Goal: Transaction & Acquisition: Book appointment/travel/reservation

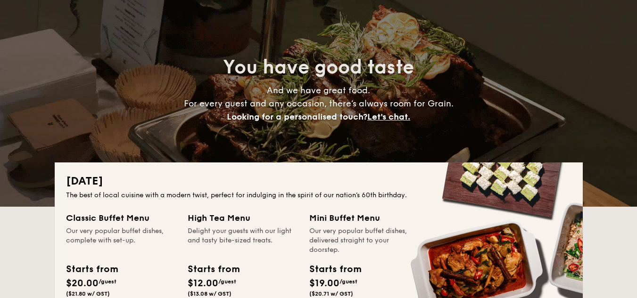
scroll to position [141, 0]
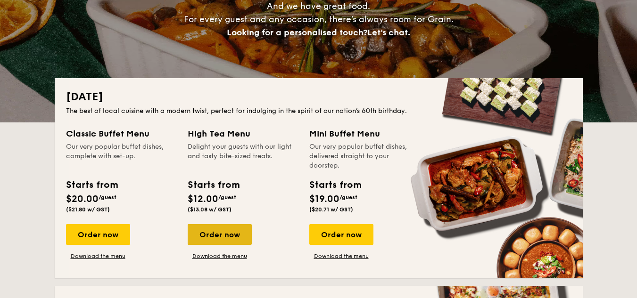
click at [213, 230] on div "Order now" at bounding box center [220, 234] width 64 height 21
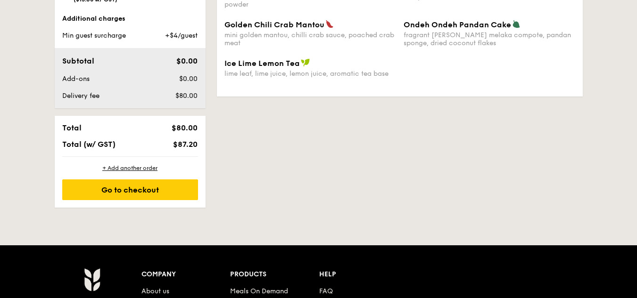
scroll to position [377, 0]
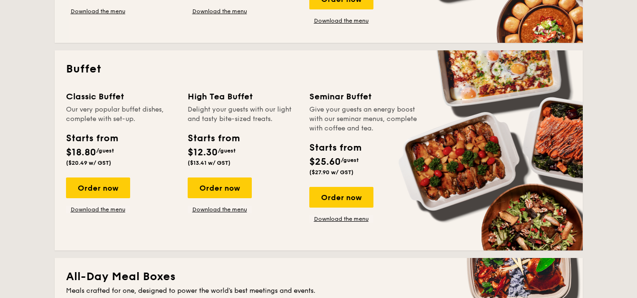
scroll to position [141, 0]
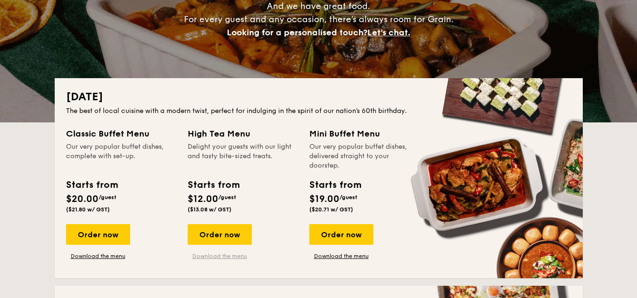
click at [241, 259] on link "Download the menu" at bounding box center [220, 257] width 64 height 8
click at [232, 238] on div "Order now" at bounding box center [220, 234] width 64 height 21
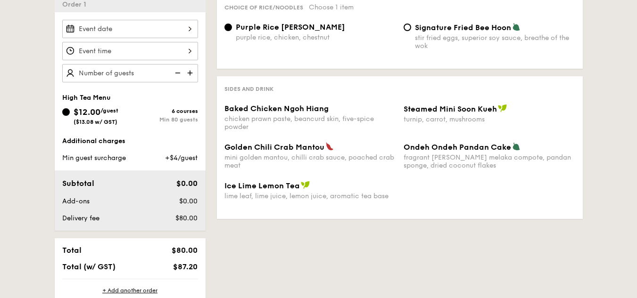
scroll to position [283, 0]
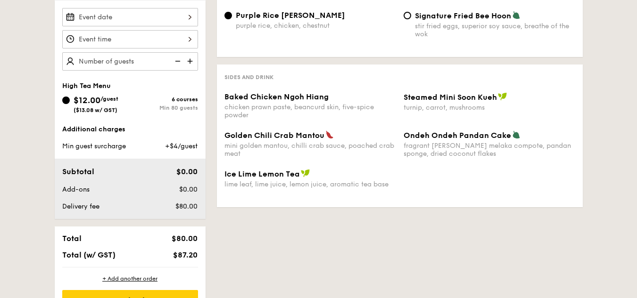
click at [304, 108] on div "chicken prawn paste, beancurd skin, five-spice powder" at bounding box center [310, 111] width 172 height 16
click at [296, 138] on span "Golden Chili Crab Mantou" at bounding box center [274, 135] width 100 height 9
click at [294, 171] on span "Ice Lime Lemon Tea" at bounding box center [261, 174] width 75 height 9
drag, startPoint x: 452, startPoint y: 158, endPoint x: 432, endPoint y: 135, distance: 30.8
click at [449, 158] on div "Golden Chili Crab Mantou mini golden mantou, chilli crab sauce, poached crab me…" at bounding box center [400, 150] width 358 height 39
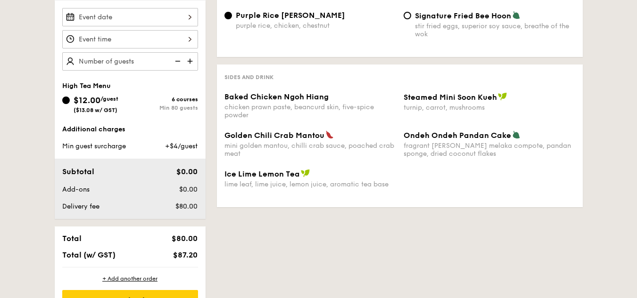
click at [431, 129] on div "Baked Chicken Ngoh Hiang chicken prawn paste, beancurd skin, five-spice powder …" at bounding box center [400, 111] width 358 height 38
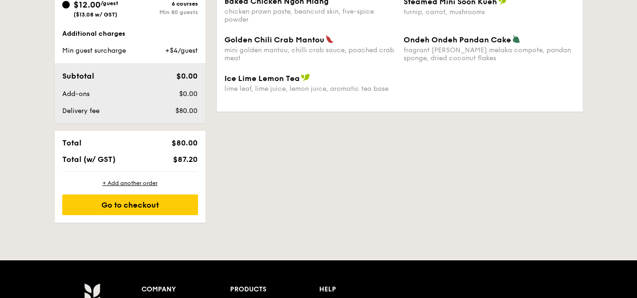
scroll to position [236, 0]
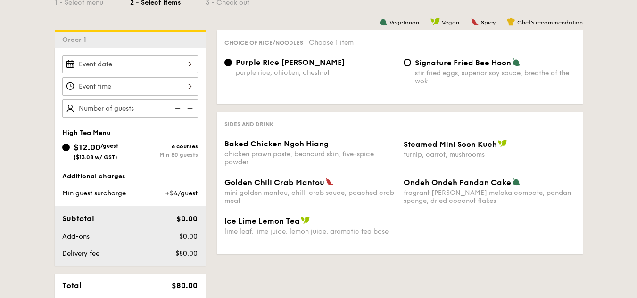
click at [182, 65] on div at bounding box center [130, 64] width 136 height 18
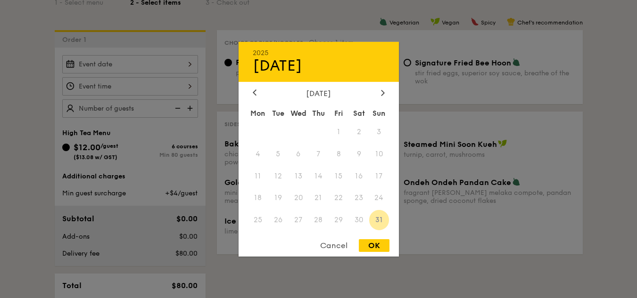
click at [388, 91] on div "[DATE]" at bounding box center [318, 93] width 160 height 9
click at [384, 91] on div at bounding box center [382, 93] width 8 height 9
click at [328, 244] on div "Cancel" at bounding box center [333, 245] width 46 height 13
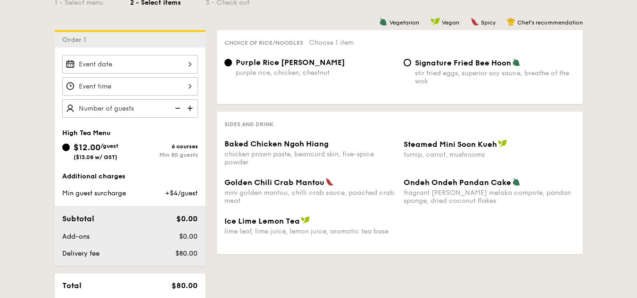
click at [186, 190] on span "+$4/guest" at bounding box center [181, 193] width 33 height 8
click at [191, 108] on img at bounding box center [191, 108] width 14 height 18
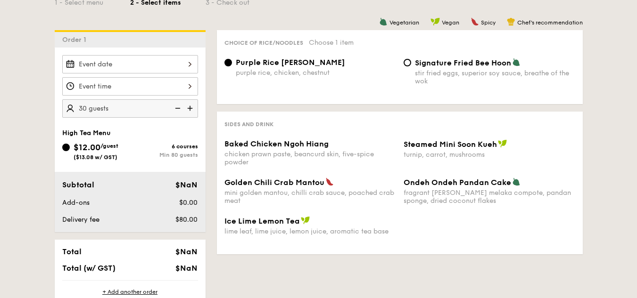
click at [191, 108] on img at bounding box center [191, 108] width 14 height 18
click at [180, 108] on img at bounding box center [177, 108] width 14 height 18
type input "35 guests"
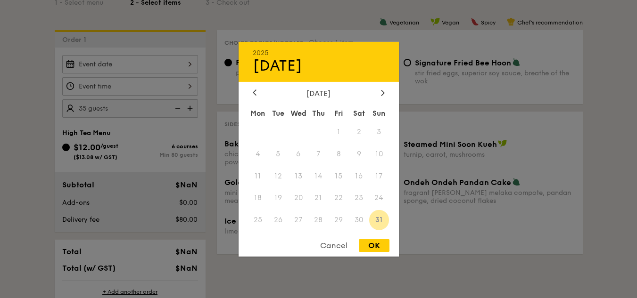
click at [190, 65] on div "2025 Aug [DATE] Tue Wed Thu Fri Sat Sun 1 2 3 4 5 6 7 8 9 10 11 12 13 14 15 16 …" at bounding box center [130, 64] width 136 height 18
click at [382, 90] on icon at bounding box center [382, 93] width 3 height 6
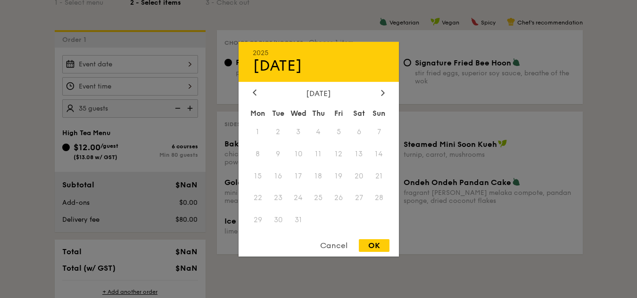
click at [388, 93] on div "[DATE]" at bounding box center [318, 93] width 160 height 9
click at [384, 93] on icon at bounding box center [382, 93] width 3 height 6
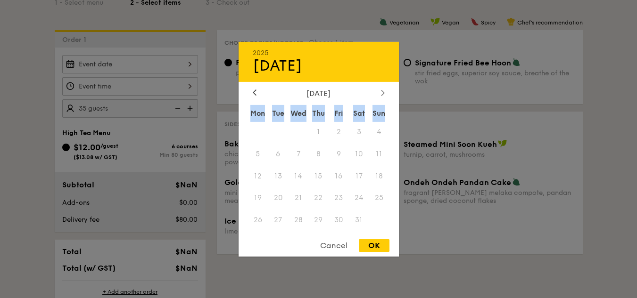
click at [384, 93] on icon at bounding box center [382, 93] width 3 height 6
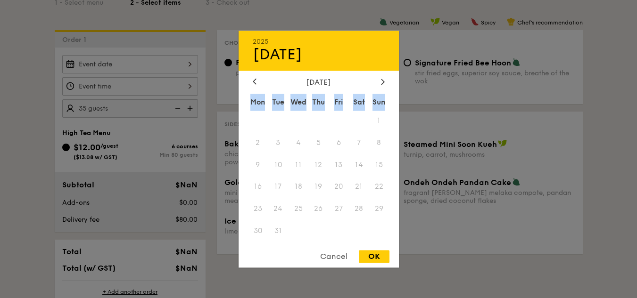
click at [383, 93] on div "[DATE] Mon Tue Wed Thu Fri Sat Sun 1 2 3 4 5 6 7 8 9 10 11 12 13 14 15 16 17 18…" at bounding box center [318, 160] width 160 height 165
click at [382, 87] on div "[DATE] Mon Tue Wed Thu Fri Sat Sun 1 2 3 4 5 6 7 8 9 10 11 12 13 14 15 16 17 18…" at bounding box center [318, 160] width 160 height 165
click at [156, 79] on div at bounding box center [318, 149] width 637 height 298
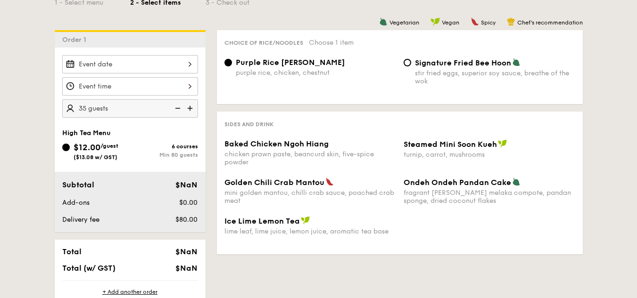
click at [152, 88] on div at bounding box center [318, 149] width 637 height 298
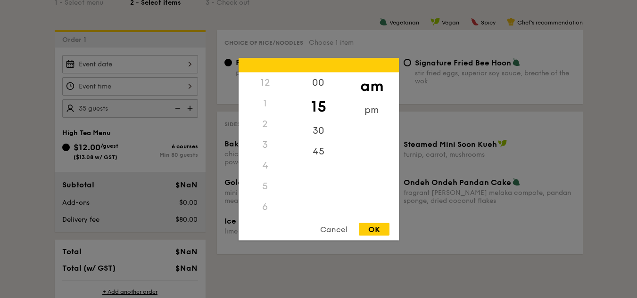
click at [152, 88] on div "12 1 2 3 4 5 6 7 8 9 10 11 00 15 30 45 am pm Cancel OK" at bounding box center [130, 86] width 136 height 18
click at [152, 88] on div at bounding box center [318, 149] width 637 height 298
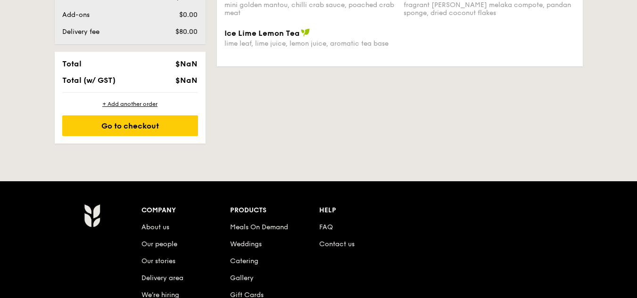
scroll to position [518, 0]
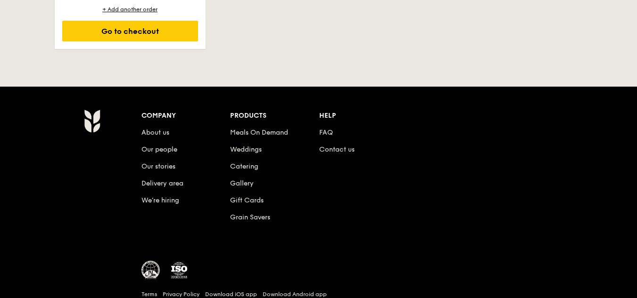
click at [333, 131] on li "FAQ" at bounding box center [363, 131] width 89 height 17
click at [329, 132] on link "FAQ" at bounding box center [326, 133] width 14 height 8
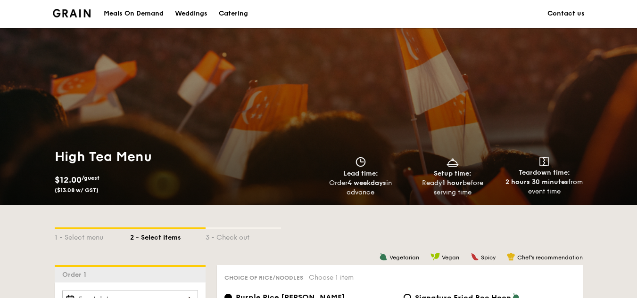
scroll to position [0, 0]
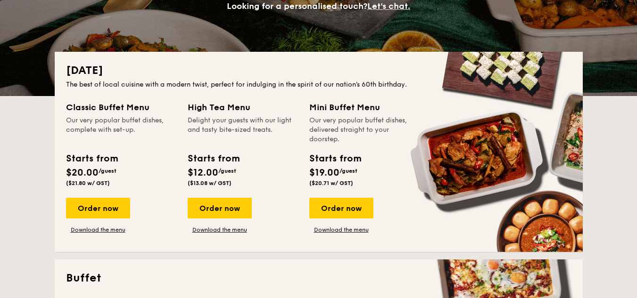
scroll to position [188, 0]
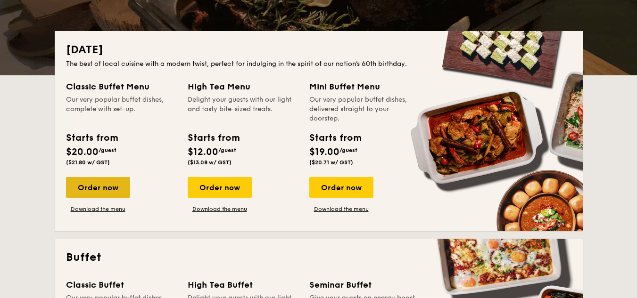
click at [102, 189] on div "Order now" at bounding box center [98, 187] width 64 height 21
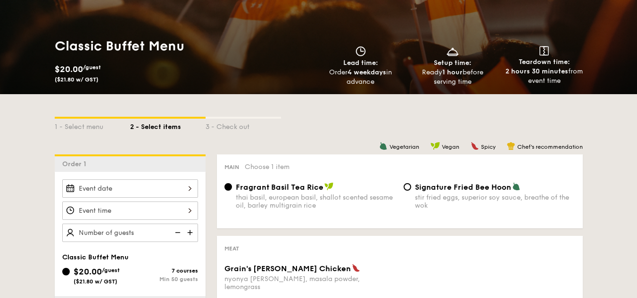
scroll to position [94, 0]
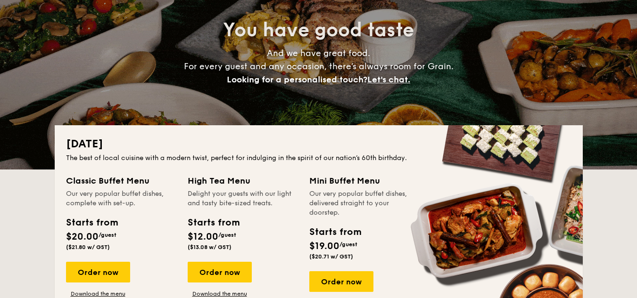
scroll to position [188, 0]
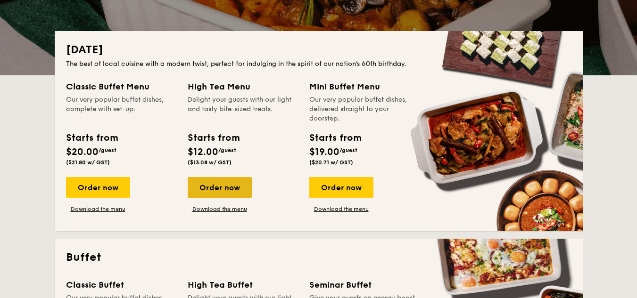
click at [205, 183] on div "Order now" at bounding box center [220, 187] width 64 height 21
